Goal: Task Accomplishment & Management: Use online tool/utility

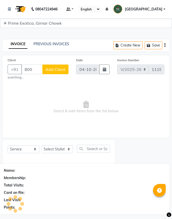
select select "5796"
select select "service"
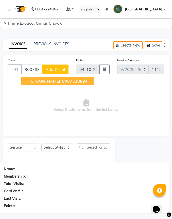
click at [50, 83] on span "pallavi Chandawar" at bounding box center [43, 80] width 33 height 5
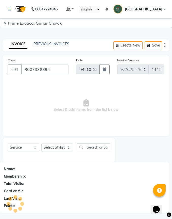
type input "8007338894"
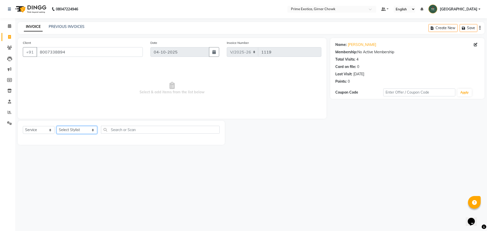
click at [72, 132] on select "Select Stylist ADITI SHENDE ADMIN Akansha Nagarale AMAN SHEIKH Ashish Singh Rat…" at bounding box center [77, 130] width 41 height 8
select select "45353"
click at [57, 126] on select "Select Stylist ADITI SHENDE ADMIN Akansha Nagarale AMAN SHEIKH Ashish Singh Rat…" at bounding box center [77, 130] width 41 height 8
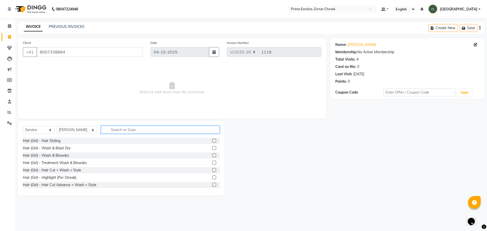
click at [123, 133] on input "text" at bounding box center [160, 130] width 119 height 8
type input "wash"
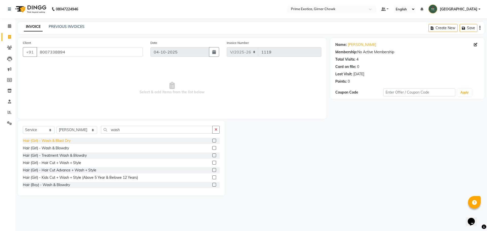
click at [71, 141] on div "Hair (Girl) - Wash & Blast Dry" at bounding box center [47, 140] width 48 height 5
checkbox input "false"
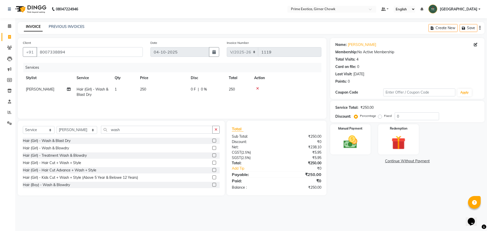
click at [144, 87] on span "250" at bounding box center [143, 89] width 6 height 5
select select "45353"
click at [172, 93] on input "250" at bounding box center [186, 91] width 45 height 8
type input "200"
click at [172, 197] on main "INVOICE PREVIOUS INVOICES Create New Save Client +91 8007338894 Date 04-10-2025…" at bounding box center [251, 112] width 472 height 181
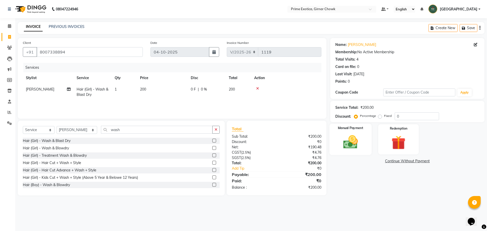
click at [172, 152] on div "Manual Payment" at bounding box center [350, 139] width 42 height 31
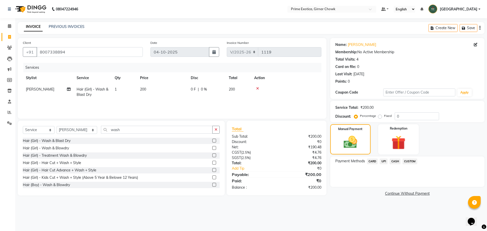
click at [172, 163] on span "CASH" at bounding box center [395, 162] width 11 height 6
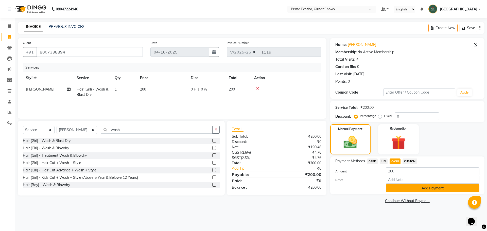
click at [172, 190] on button "Add Payment" at bounding box center [433, 188] width 94 height 8
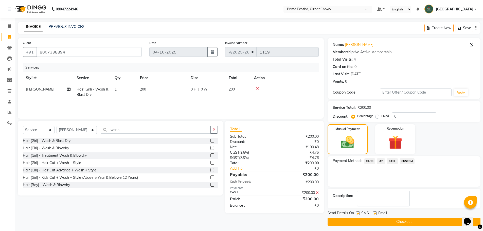
click at [172, 218] on button "Checkout" at bounding box center [404, 222] width 153 height 8
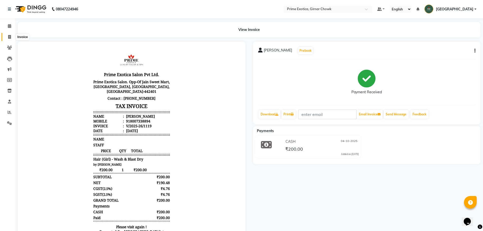
click at [8, 39] on span at bounding box center [9, 37] width 9 height 6
click at [8, 38] on icon at bounding box center [9, 37] width 3 height 4
select select "service"
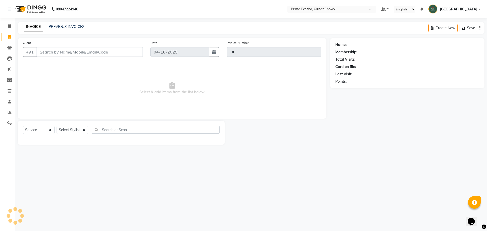
type input "1120"
select select "5796"
click at [67, 28] on link "PREVIOUS INVOICES" at bounding box center [67, 26] width 36 height 5
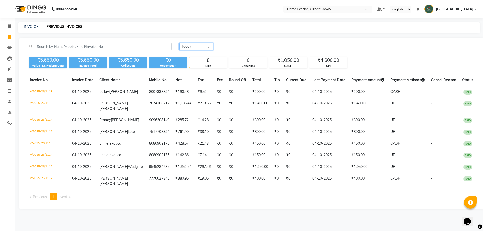
click at [172, 44] on select "Today Yesterday Custom Range" at bounding box center [196, 47] width 34 height 8
click at [172, 43] on select "Today Yesterday Custom Range" at bounding box center [196, 47] width 34 height 8
click at [172, 49] on select "Today Yesterday Custom Range" at bounding box center [196, 47] width 34 height 8
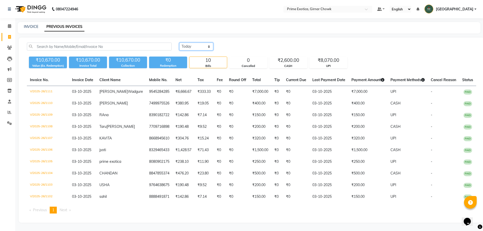
select select "range"
click at [172, 43] on select "Today Yesterday Custom Range" at bounding box center [196, 47] width 34 height 8
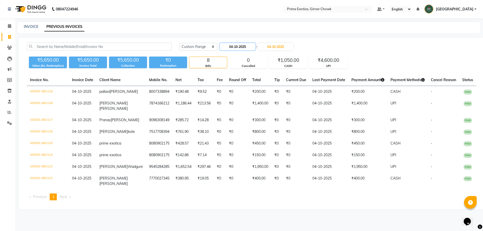
click at [172, 47] on input "04-10-2025" at bounding box center [238, 46] width 36 height 7
select select "10"
select select "2025"
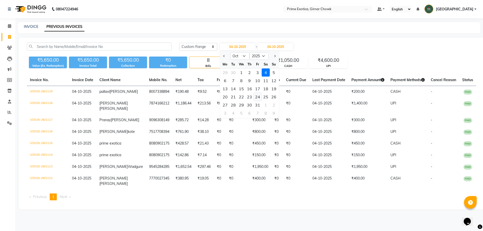
click at [172, 96] on div "24" at bounding box center [258, 97] width 8 height 8
type input "24-10-2025"
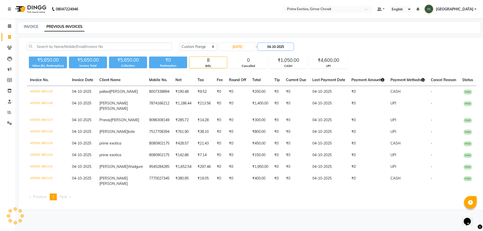
click at [172, 44] on input "04-10-2025" at bounding box center [276, 46] width 36 height 7
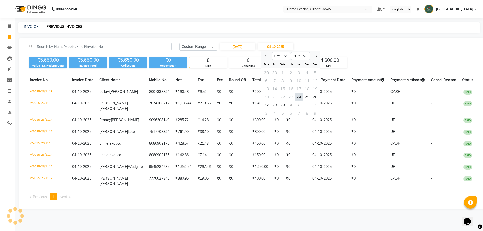
click at [172, 97] on div "24" at bounding box center [299, 97] width 8 height 8
type input "24-10-2025"
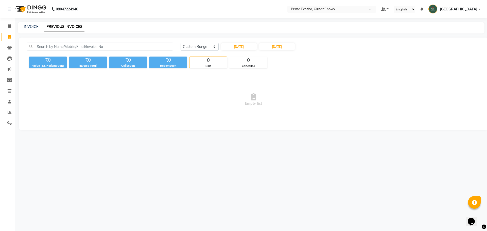
click at [172, 70] on div "Today Yesterday Custom Range 24-10-2025 - 24-10-2025 ₹0 Value (Ex. Redemption) …" at bounding box center [254, 84] width 470 height 93
click at [172, 45] on input "24-10-2025" at bounding box center [239, 46] width 36 height 7
select select "10"
select select "2025"
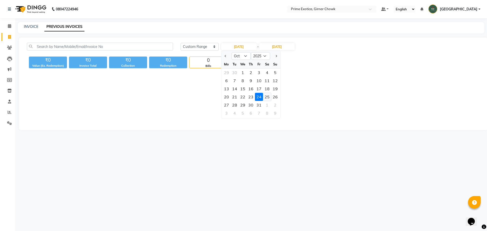
click at [172, 97] on div "25" at bounding box center [267, 97] width 8 height 8
type input "25-10-2025"
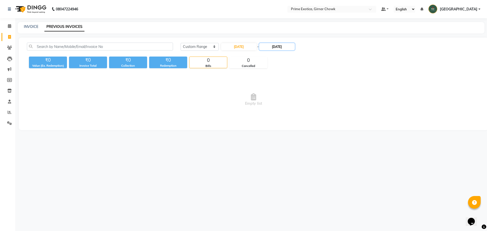
click at [172, 45] on input "24-10-2025" at bounding box center [277, 46] width 36 height 7
click at [172, 97] on div "25" at bounding box center [308, 97] width 8 height 8
click at [172, 87] on span "Empty list" at bounding box center [253, 99] width 453 height 51
click at [172, 47] on input "25-10-2025" at bounding box center [277, 46] width 36 height 7
click at [172, 97] on div "26" at bounding box center [317, 97] width 8 height 8
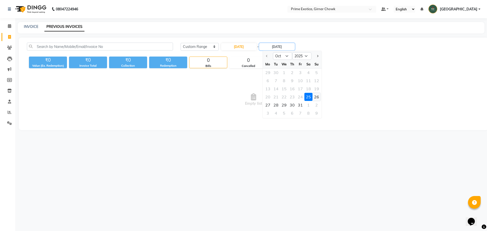
type input "26-10-2025"
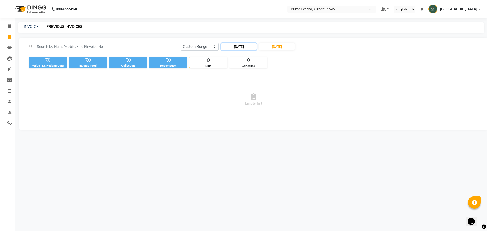
click at [172, 46] on input "25-10-2025" at bounding box center [239, 46] width 36 height 7
select select "10"
select select "2025"
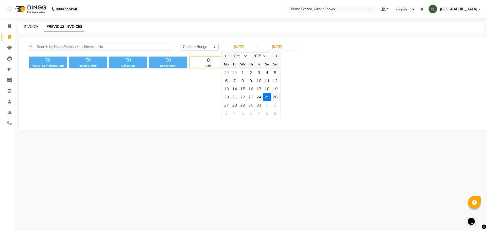
click at [172, 97] on div "26" at bounding box center [275, 97] width 8 height 8
type input "26-10-2025"
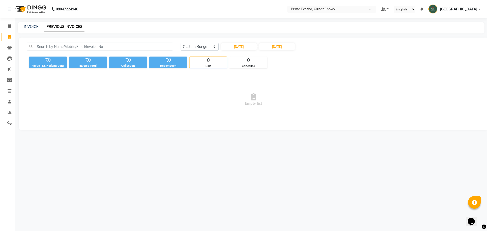
click at [172, 86] on span "Empty list" at bounding box center [253, 99] width 453 height 51
click at [172, 85] on span "Empty list" at bounding box center [253, 99] width 453 height 51
click at [172, 86] on span "Empty list" at bounding box center [253, 99] width 453 height 51
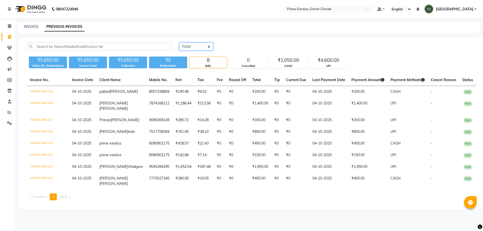
click at [210, 47] on select "Today Yesterday Custom Range" at bounding box center [196, 47] width 34 height 8
select select "range"
click at [179, 43] on select "Today Yesterday Custom Range" at bounding box center [196, 47] width 34 height 8
click at [234, 43] on input "04-10-2025" at bounding box center [238, 46] width 36 height 7
select select "10"
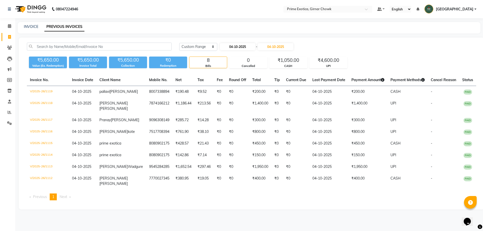
select select "2025"
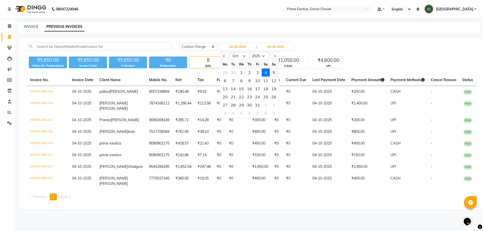
click at [273, 73] on div "5" at bounding box center [274, 73] width 8 height 8
type input "05-10-2025"
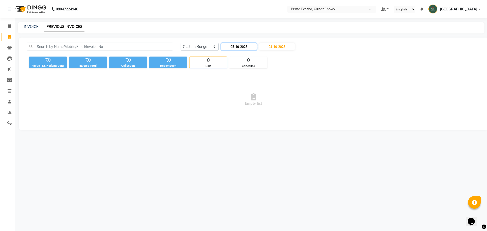
click at [241, 45] on input "05-10-2025" at bounding box center [239, 46] width 36 height 7
select select "10"
select select "2025"
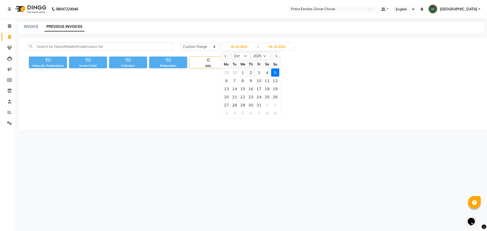
click at [247, 73] on div "2" at bounding box center [251, 73] width 8 height 8
type input "02-10-2025"
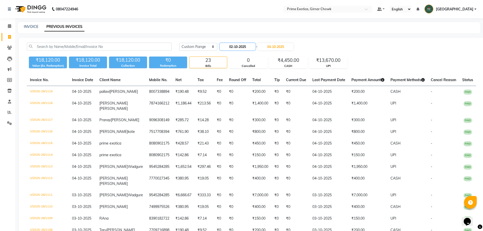
click at [236, 46] on input "02-10-2025" at bounding box center [238, 46] width 36 height 7
select select "10"
select select "2025"
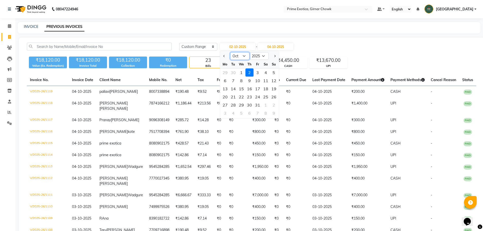
click at [239, 58] on select "Jan Feb Mar Apr May Jun Jul Aug Sep Oct Nov Dec" at bounding box center [239, 56] width 19 height 8
select select "9"
click at [230, 52] on select "Jan Feb Mar Apr May Jun Jul Aug Sep Oct Nov Dec" at bounding box center [239, 56] width 19 height 8
click at [256, 97] on div "26" at bounding box center [258, 97] width 8 height 8
type input "26-09-2025"
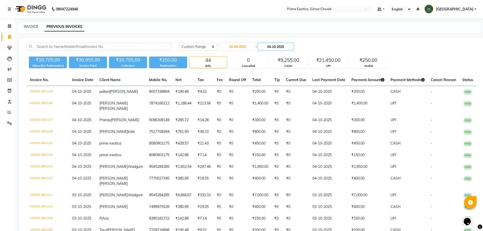
click at [276, 46] on input "04-10-2025" at bounding box center [276, 46] width 36 height 7
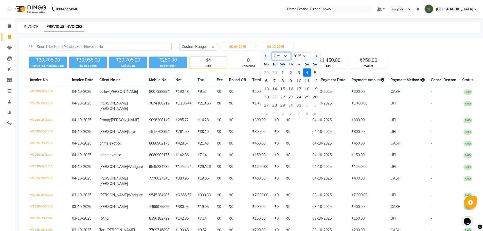
click at [281, 57] on select "Sep Oct Nov Dec" at bounding box center [281, 56] width 19 height 8
select select "9"
click at [272, 52] on select "Sep Oct Nov Dec" at bounding box center [281, 56] width 19 height 8
click at [299, 96] on div "26" at bounding box center [299, 97] width 8 height 8
type input "26-09-2025"
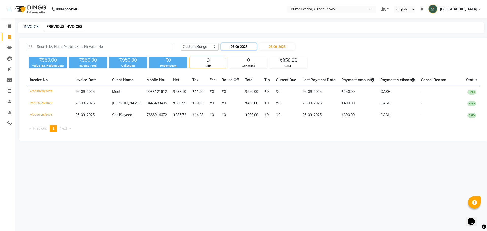
click at [237, 48] on input "26-09-2025" at bounding box center [239, 46] width 36 height 7
select select "9"
select select "2025"
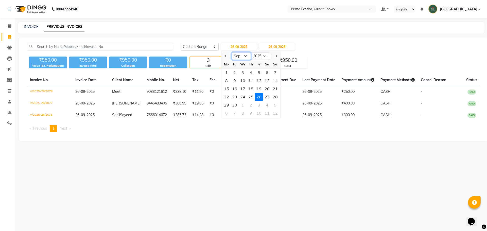
click at [250, 57] on select "Jan Feb Mar Apr May Jun Jul Aug Sep Oct Nov Dec" at bounding box center [241, 56] width 19 height 8
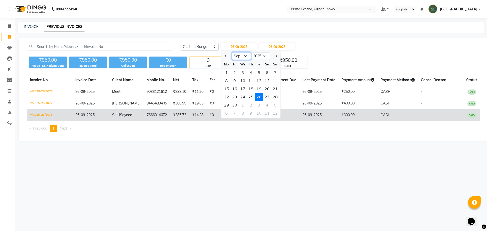
select select "10"
click at [232, 52] on select "Jan Feb Mar Apr May Jun Jul Aug Sep Oct Nov Dec" at bounding box center [241, 56] width 19 height 8
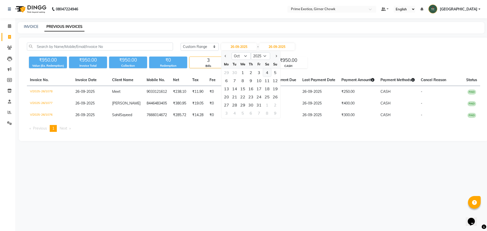
click at [269, 72] on div "4" at bounding box center [267, 73] width 8 height 8
type input "04-10-2025"
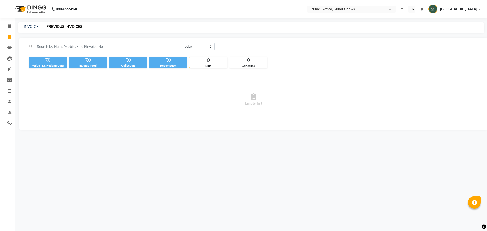
select select "en"
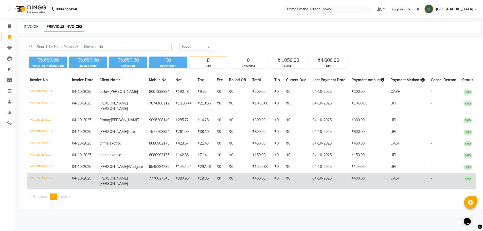
click at [113, 186] on span "[PERSON_NAME]" at bounding box center [113, 183] width 28 height 5
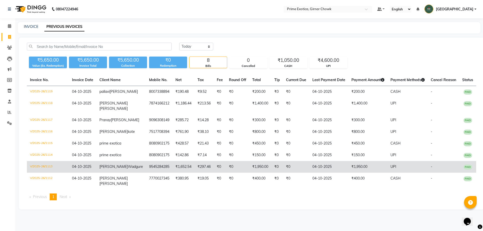
click at [128, 169] on span "Wadgure" at bounding box center [135, 166] width 15 height 5
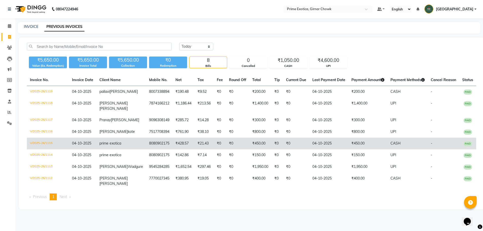
click at [117, 146] on span "prime exotica" at bounding box center [110, 143] width 22 height 5
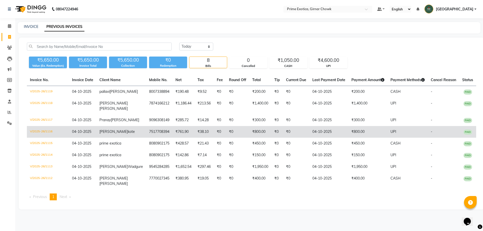
click at [116, 137] on td "vashnavi kote" at bounding box center [121, 132] width 50 height 12
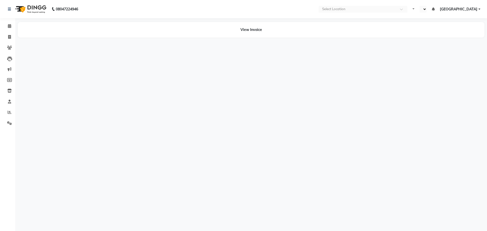
select select "en"
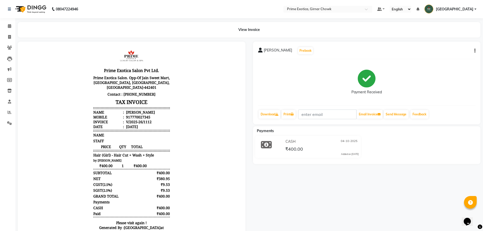
scroll to position [24, 0]
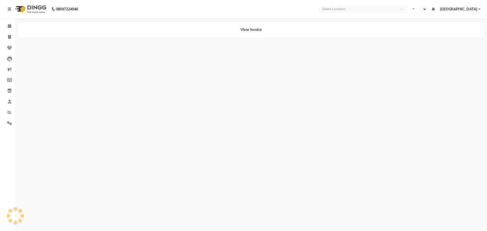
select select "en"
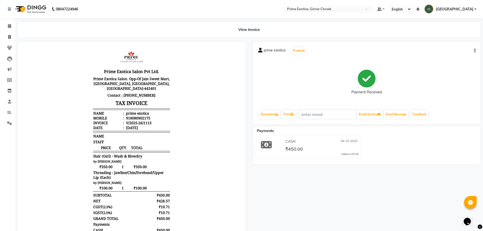
scroll to position [4, 0]
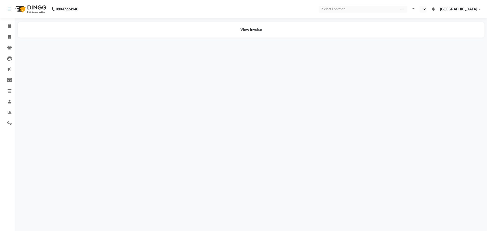
select select "en"
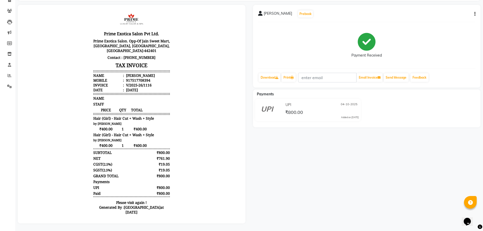
scroll to position [41, 0]
